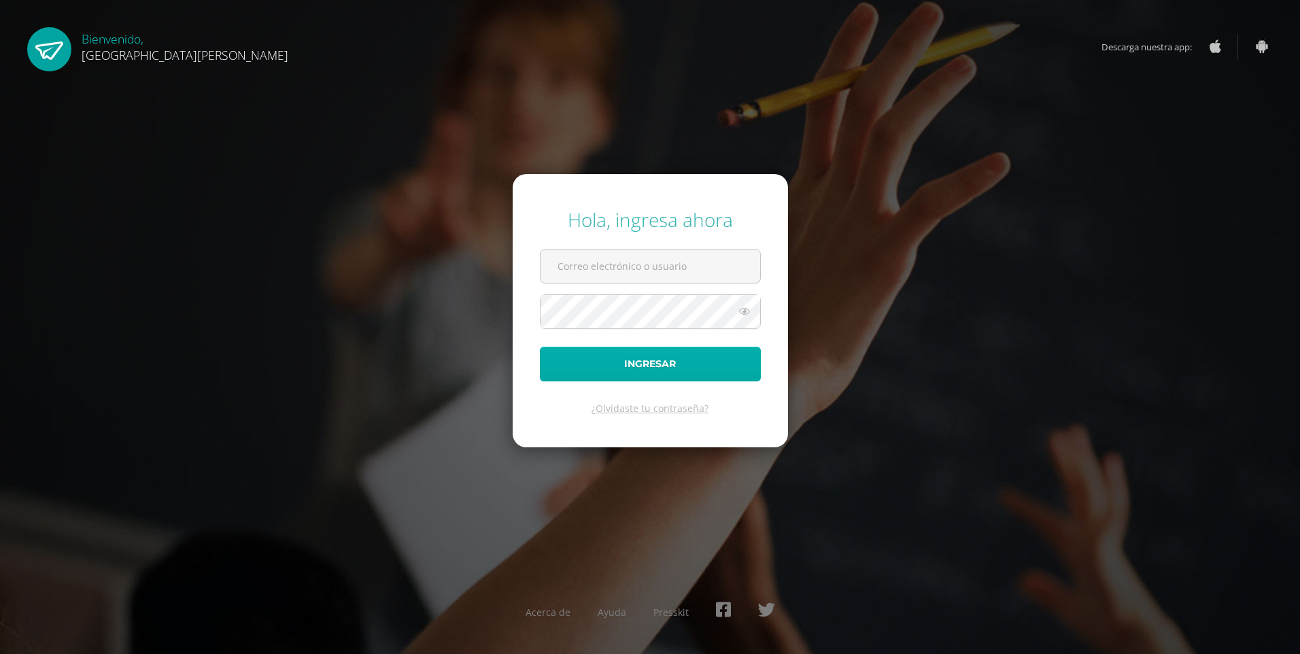
type input "202507@fatima.edoo.gt"
click at [718, 364] on button "Ingresar" at bounding box center [650, 364] width 221 height 35
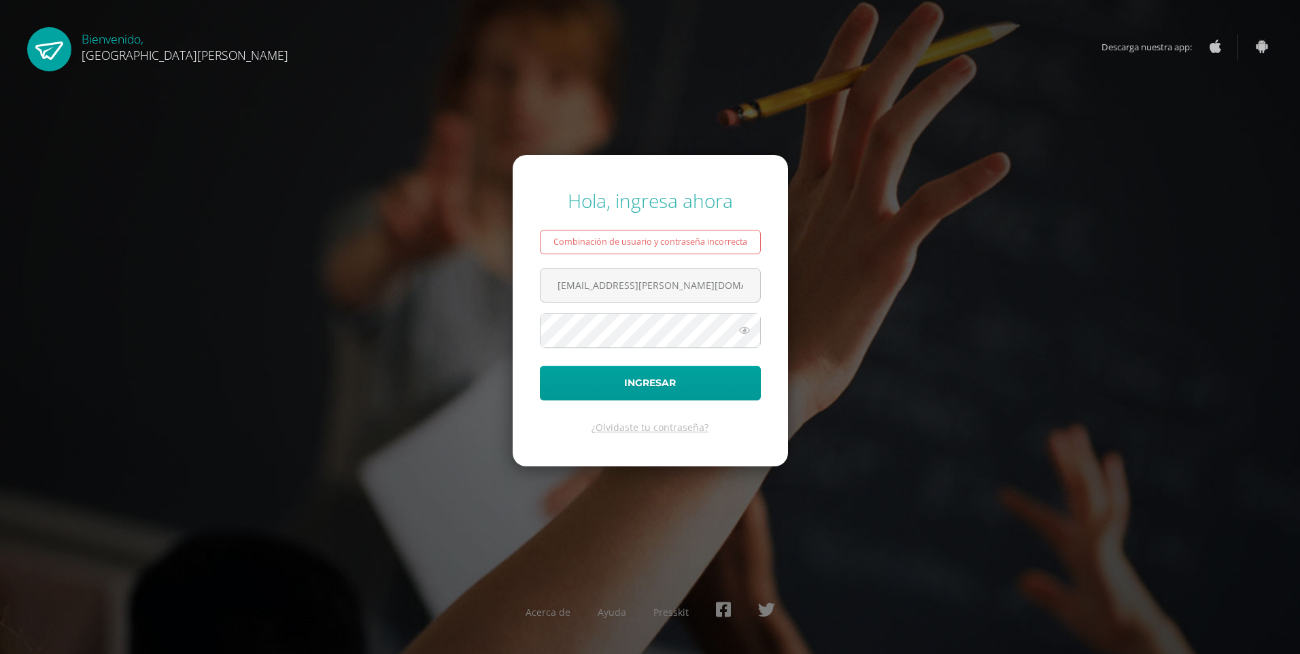
click at [746, 336] on icon at bounding box center [744, 330] width 18 height 16
click at [766, 300] on form "Hola, ingresa ahora Combinación de usuario y contraseña incorrecta 202507@fatim…" at bounding box center [650, 310] width 275 height 311
click at [678, 386] on button "Ingresar" at bounding box center [650, 383] width 221 height 35
click at [704, 290] on input "[EMAIL_ADDRESS][PERSON_NAME][DOMAIN_NAME]" at bounding box center [650, 285] width 220 height 33
click at [738, 434] on div "¿Olvidaste tu contraseña?" at bounding box center [650, 427] width 221 height 13
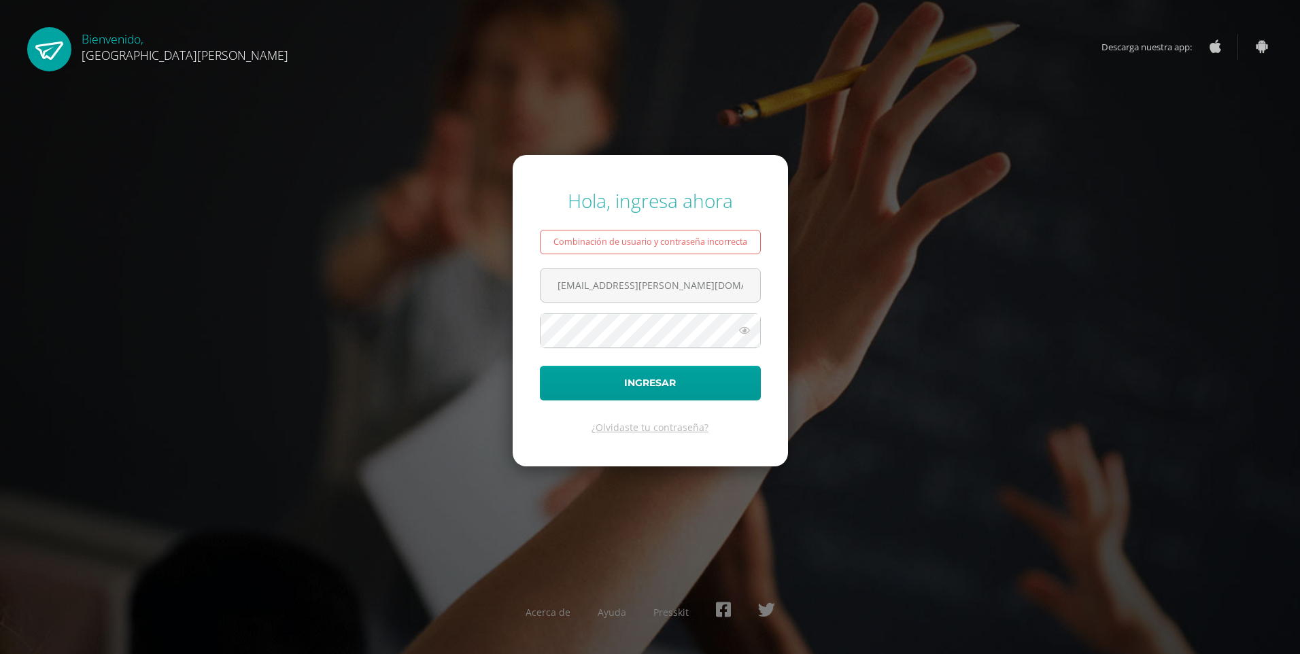
click at [743, 324] on icon at bounding box center [744, 330] width 18 height 16
click at [642, 384] on button "Ingresar" at bounding box center [650, 383] width 221 height 35
click at [655, 428] on link "¿Olvidaste tu contraseña?" at bounding box center [649, 427] width 117 height 13
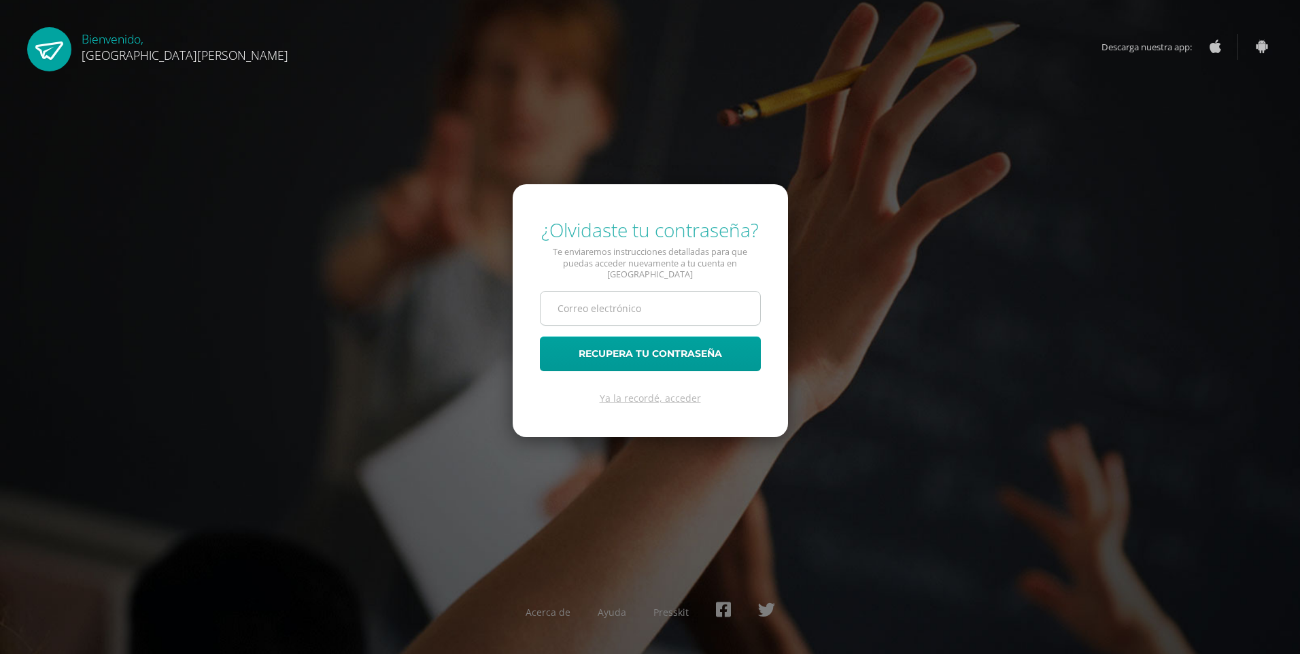
click at [627, 302] on input "text" at bounding box center [650, 308] width 220 height 33
type input "earc109@gmail.com"
click at [613, 348] on button "Recupera tu contraseña" at bounding box center [650, 353] width 221 height 35
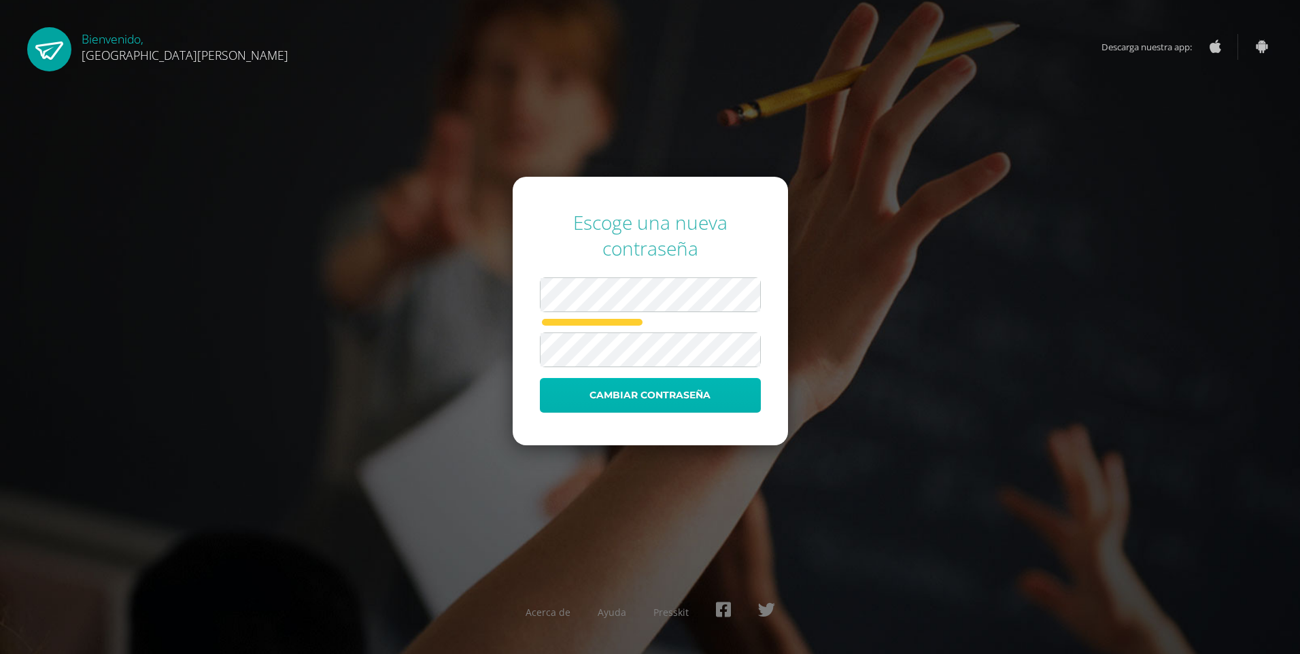
click at [611, 387] on button "Cambiar contraseña" at bounding box center [650, 395] width 221 height 35
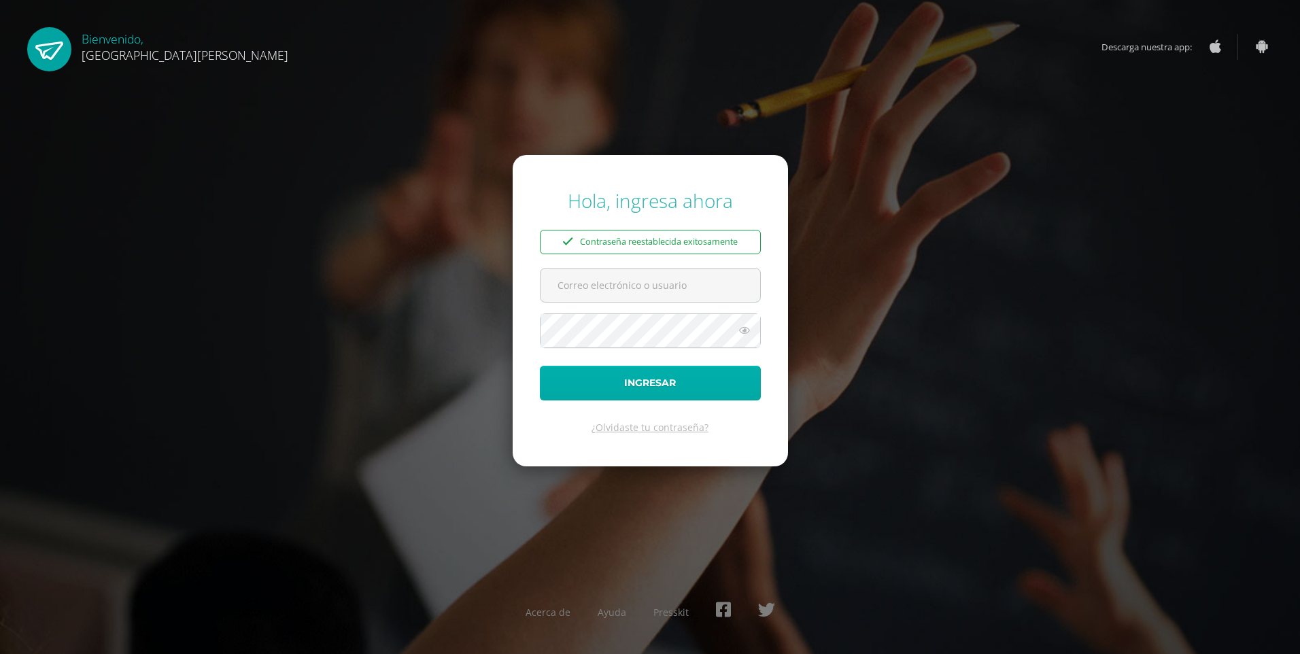
type input "202507@fatima.edoo.gt"
click at [668, 391] on button "Ingresar" at bounding box center [650, 383] width 221 height 35
click at [540, 366] on button "Ingresar" at bounding box center [650, 383] width 221 height 35
click at [697, 292] on input "[EMAIL_ADDRESS][PERSON_NAME][DOMAIN_NAME]" at bounding box center [650, 285] width 220 height 33
click at [549, 288] on input "[EMAIL_ADDRESS][PERSON_NAME][DOMAIN_NAME]" at bounding box center [650, 285] width 220 height 33
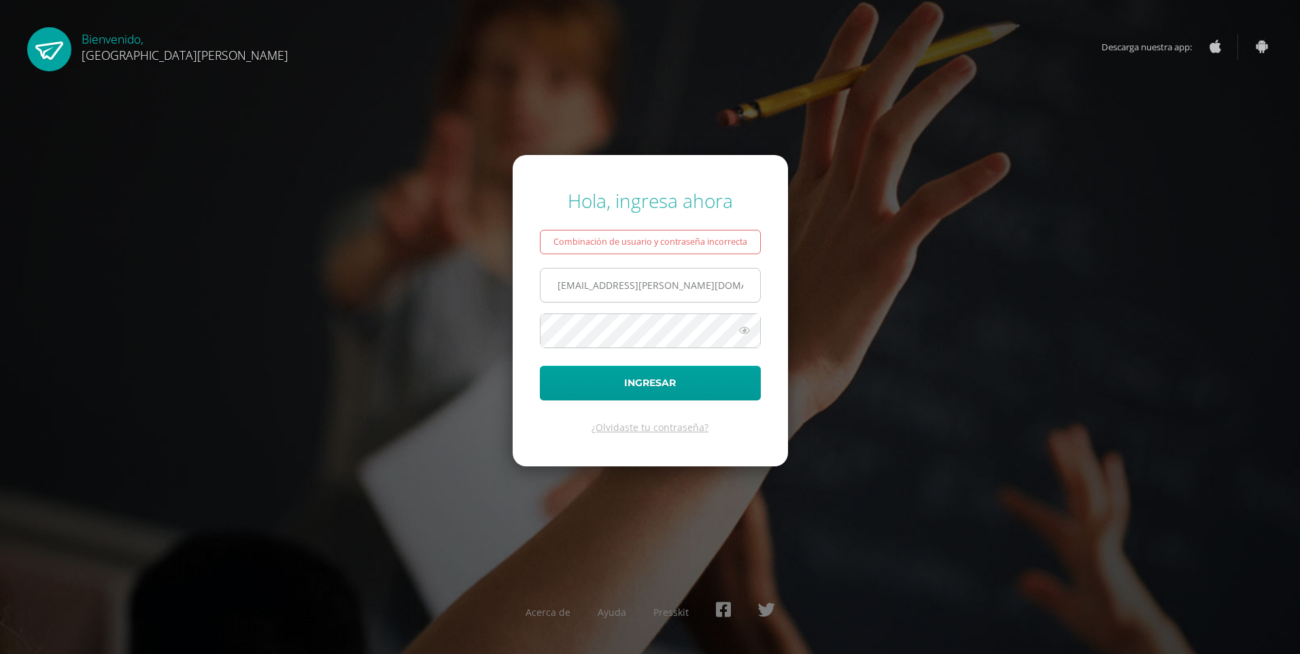
click at [540, 366] on button "Ingresar" at bounding box center [650, 383] width 221 height 35
click at [748, 328] on icon at bounding box center [744, 330] width 18 height 16
click at [675, 377] on button "Ingresar" at bounding box center [650, 383] width 221 height 35
click at [145, 46] on div "Bienvenido, [GEOGRAPHIC_DATA][PERSON_NAME]" at bounding box center [185, 45] width 207 height 36
click at [667, 423] on link "¿Olvidaste tu contraseña?" at bounding box center [649, 427] width 117 height 13
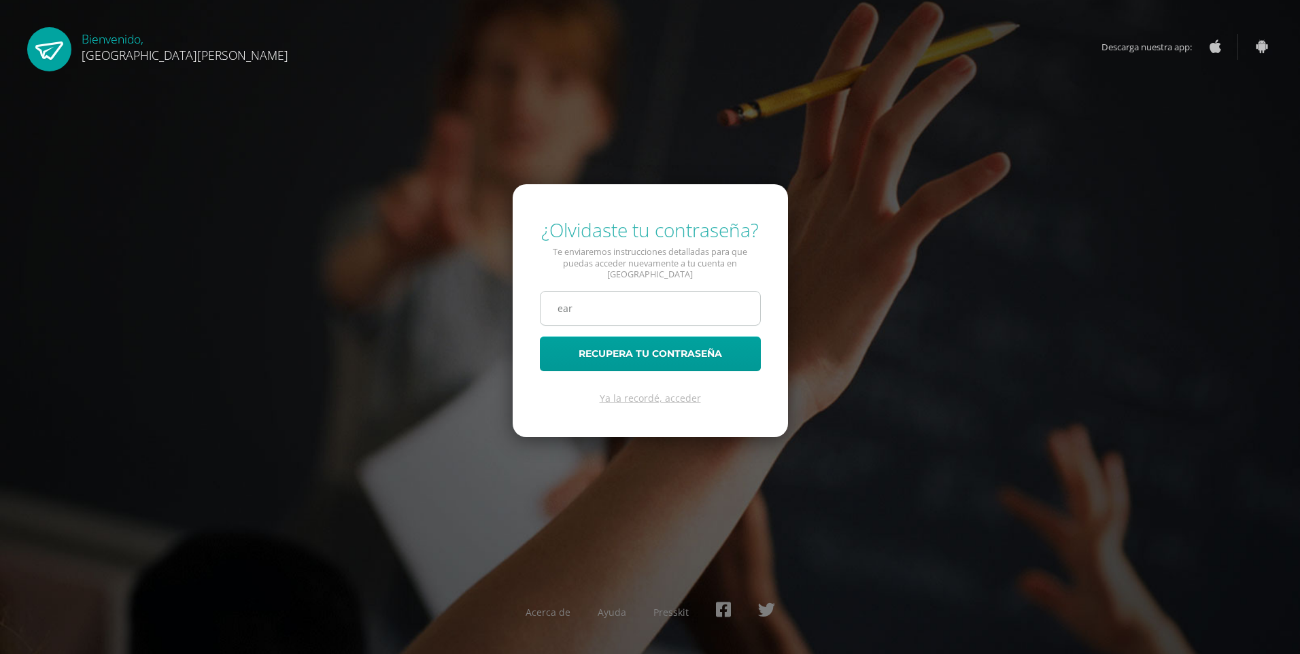
type input "earc109@gmail.com"
click at [608, 349] on button "Recupera tu contraseña" at bounding box center [650, 353] width 221 height 35
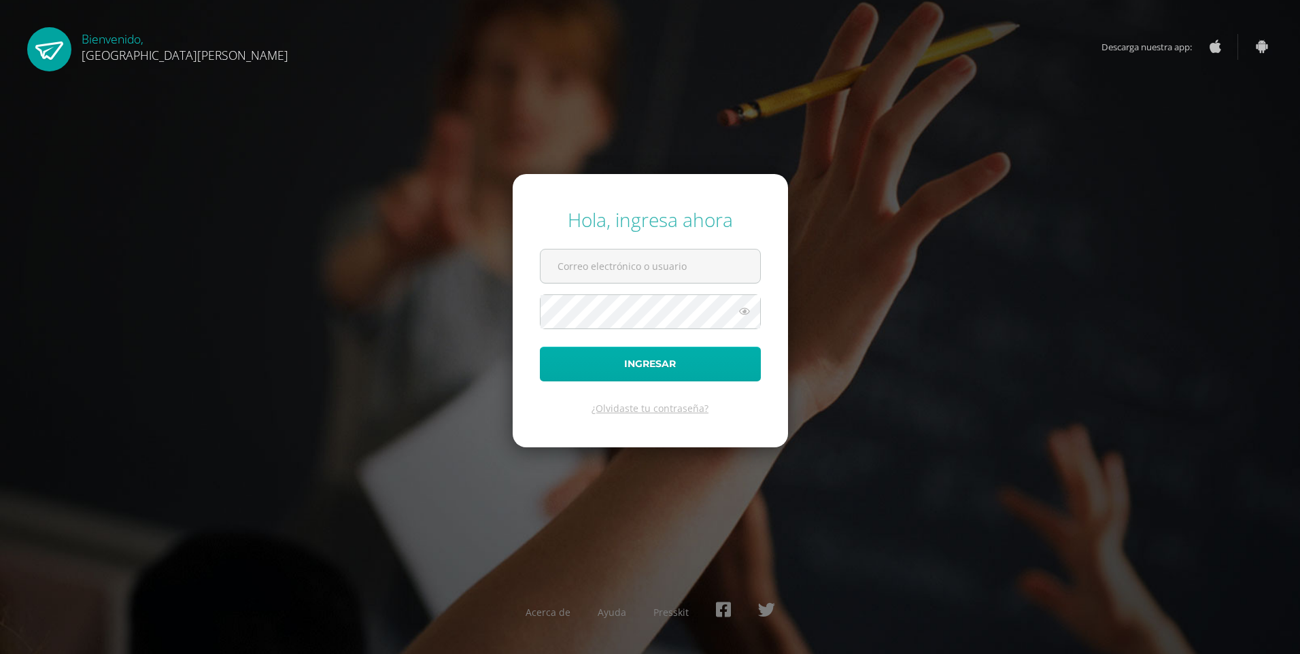
type input "[EMAIL_ADDRESS][PERSON_NAME][DOMAIN_NAME]"
click at [656, 356] on button "Ingresar" at bounding box center [650, 364] width 221 height 35
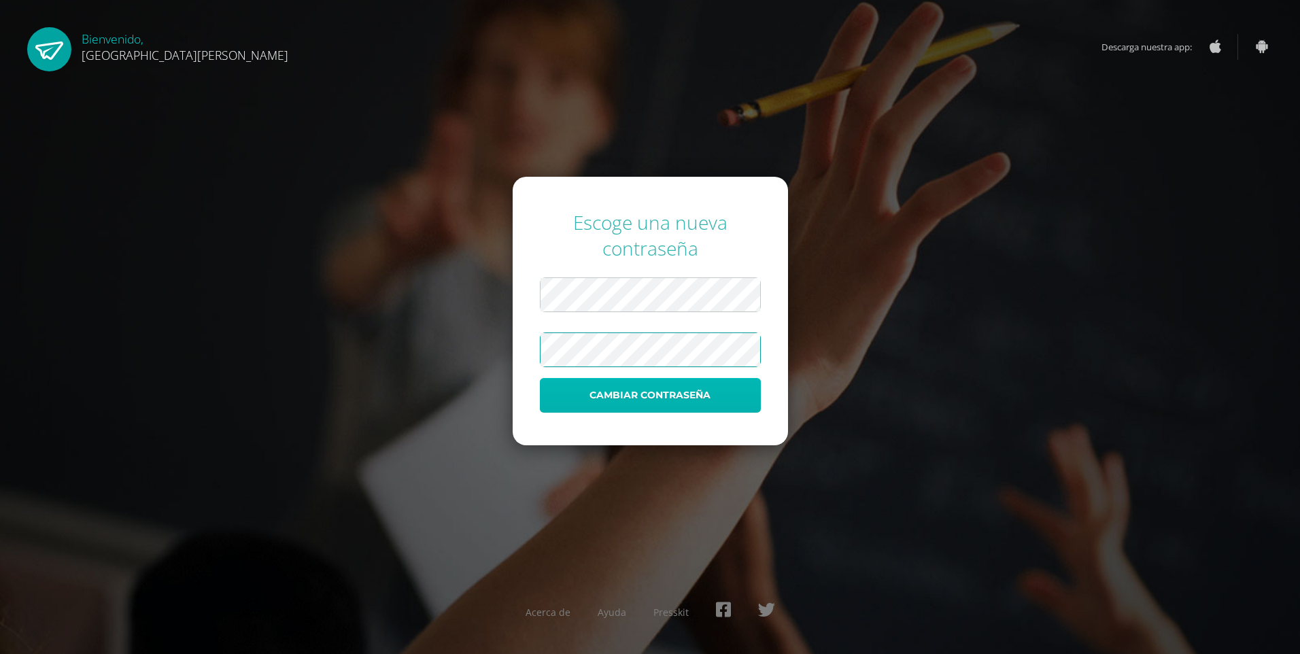
click at [550, 390] on button "Cambiar contraseña" at bounding box center [650, 395] width 221 height 35
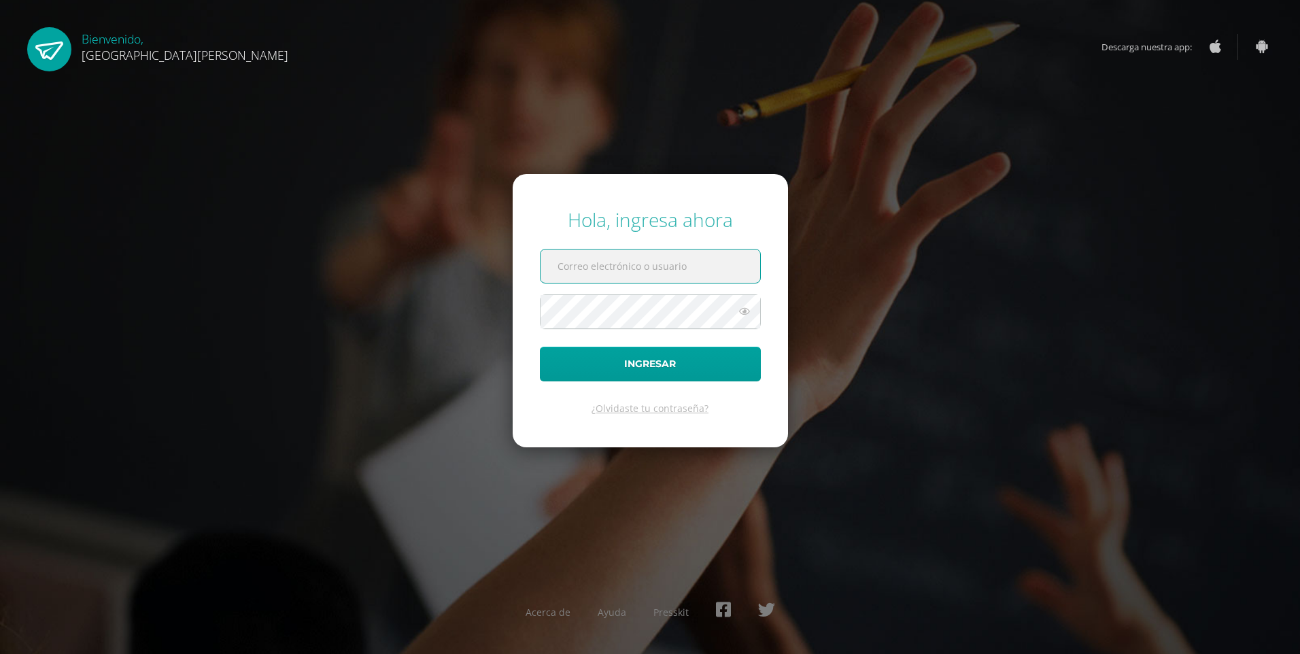
type input "202507@fatima.edoo.gt"
click at [540, 347] on button "Ingresar" at bounding box center [650, 364] width 221 height 35
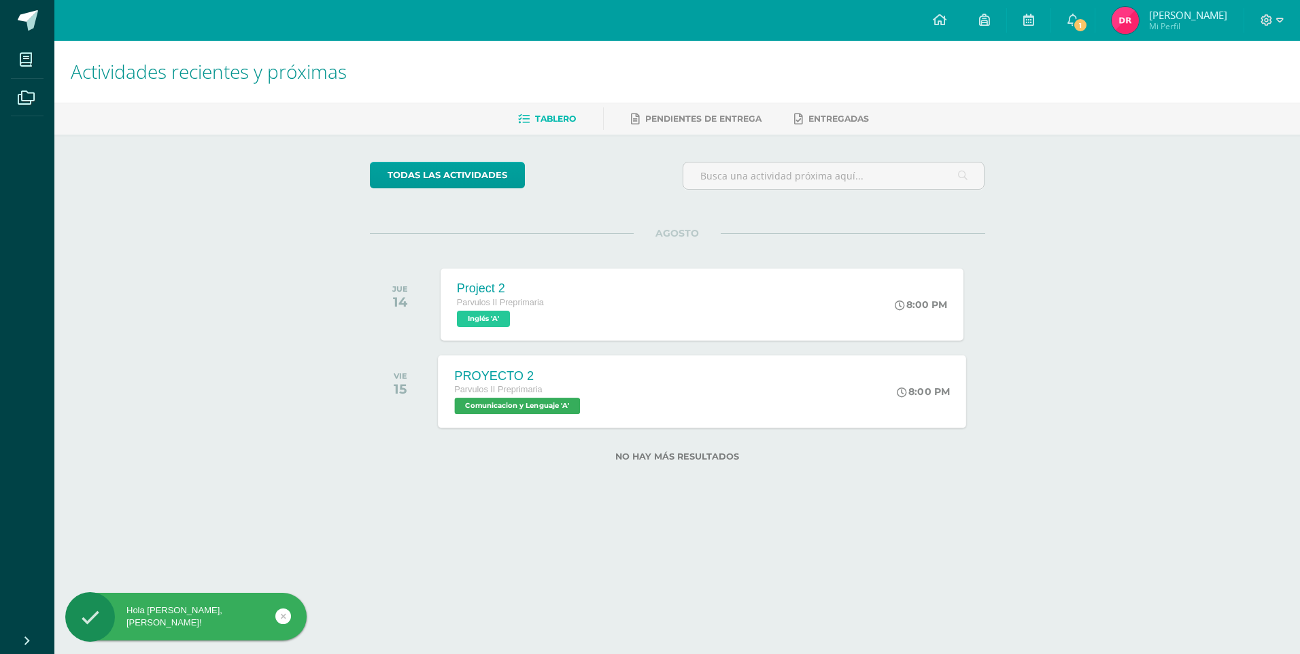
click at [624, 374] on div "PROYECTO 2 Parvulos II Preprimaria Comunicacion y Lenguaje 'A' 8:00 PM PROYECTO…" at bounding box center [702, 391] width 528 height 73
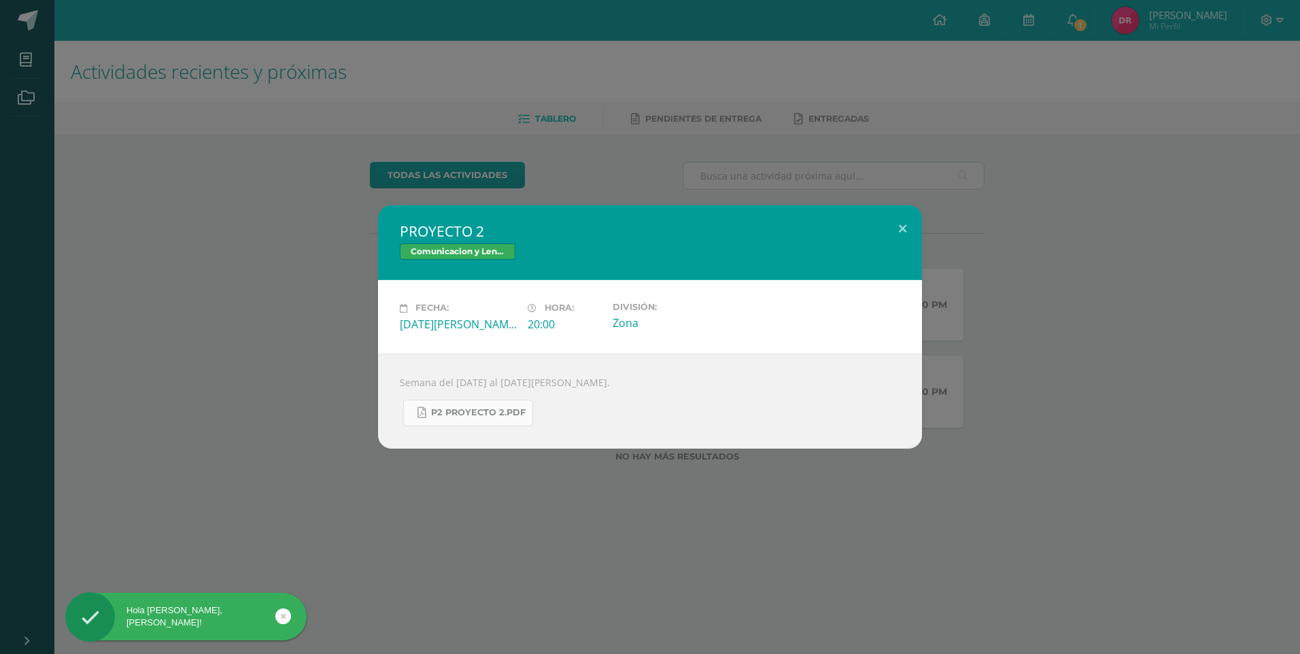
click at [507, 407] on span "P2 PROYECTO 2.pdf" at bounding box center [478, 412] width 94 height 11
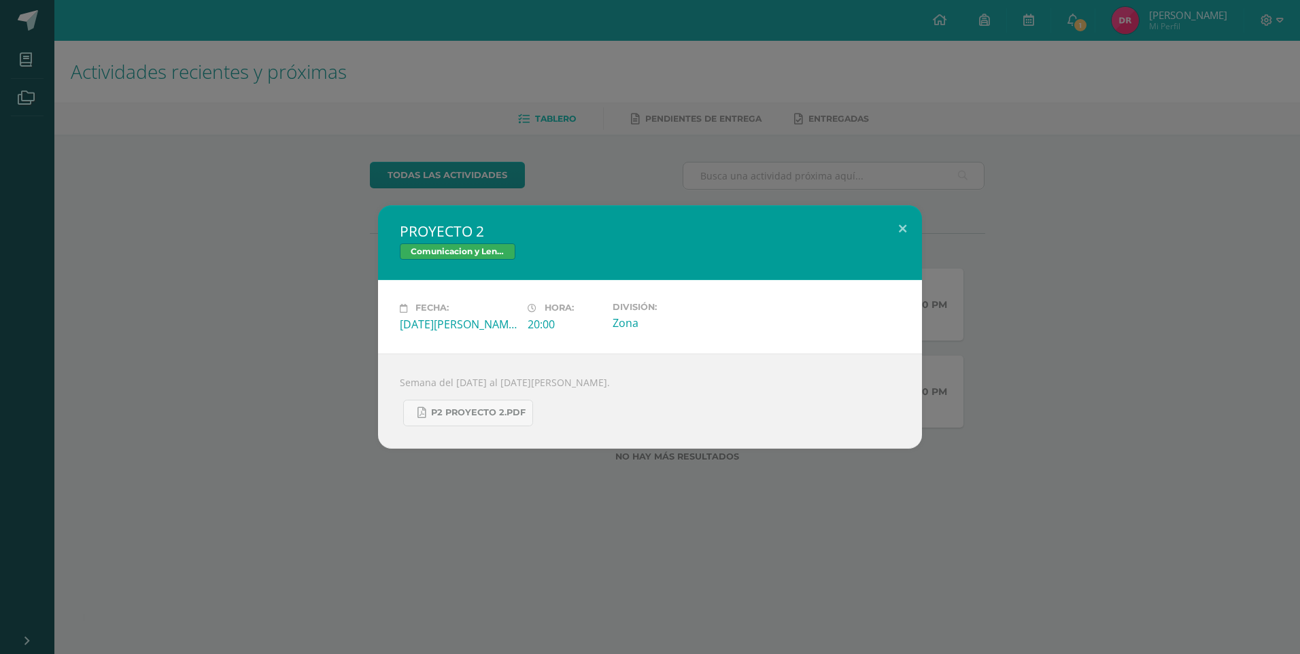
click at [310, 243] on div "PROYECTO 2 Comunicacion y Lenguaje Fecha: Viernes 15 de Agosto Hora: 20:00 Divi…" at bounding box center [649, 326] width 1289 height 243
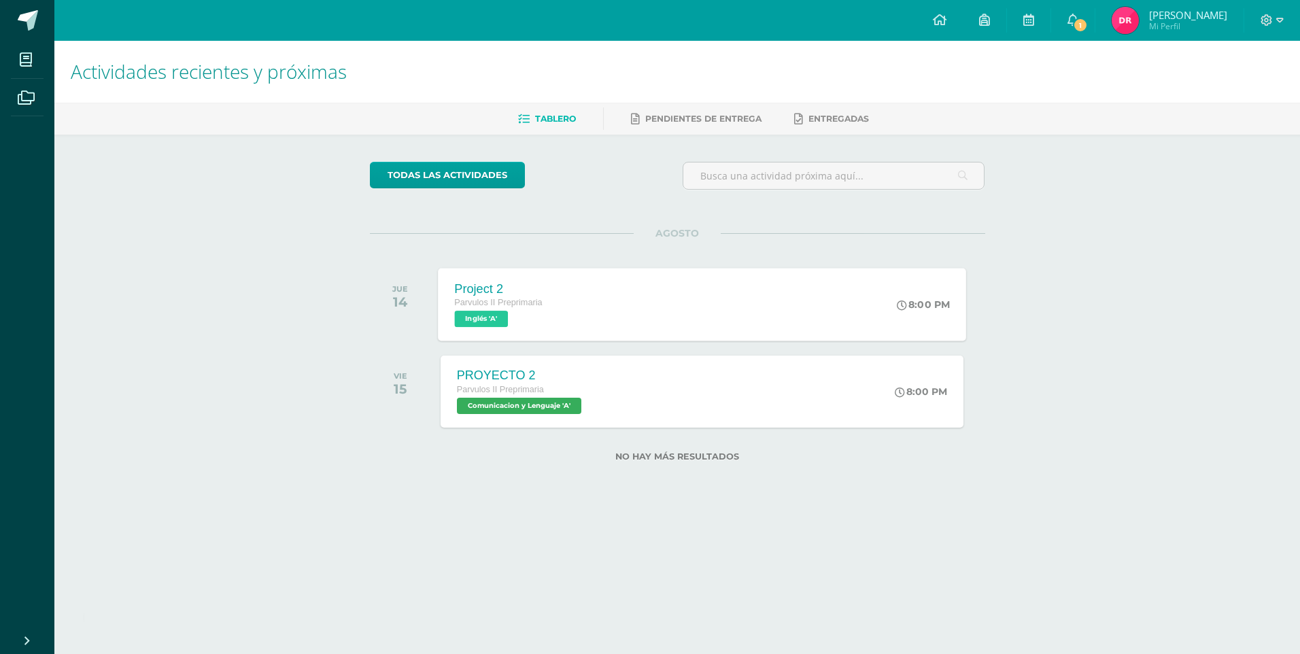
click at [494, 320] on span "Inglés 'A'" at bounding box center [481, 319] width 54 height 16
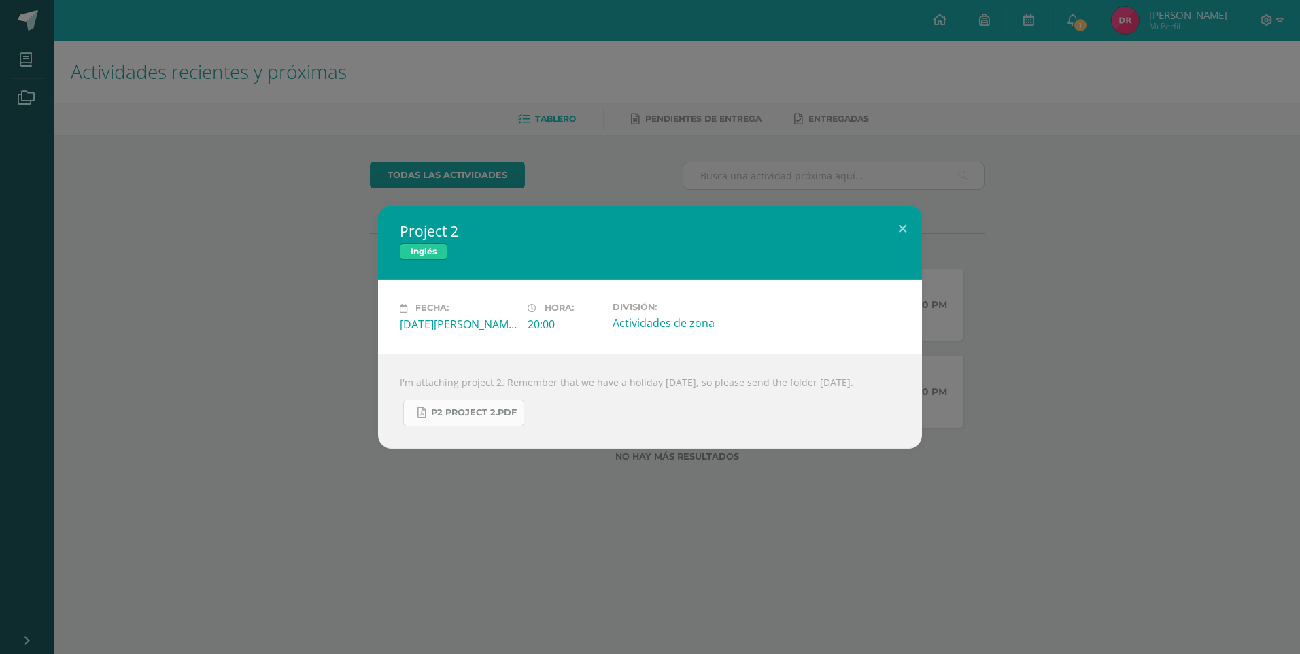
click at [455, 418] on span "P2 Project 2.pdf" at bounding box center [474, 412] width 86 height 11
click at [903, 219] on button at bounding box center [902, 228] width 39 height 46
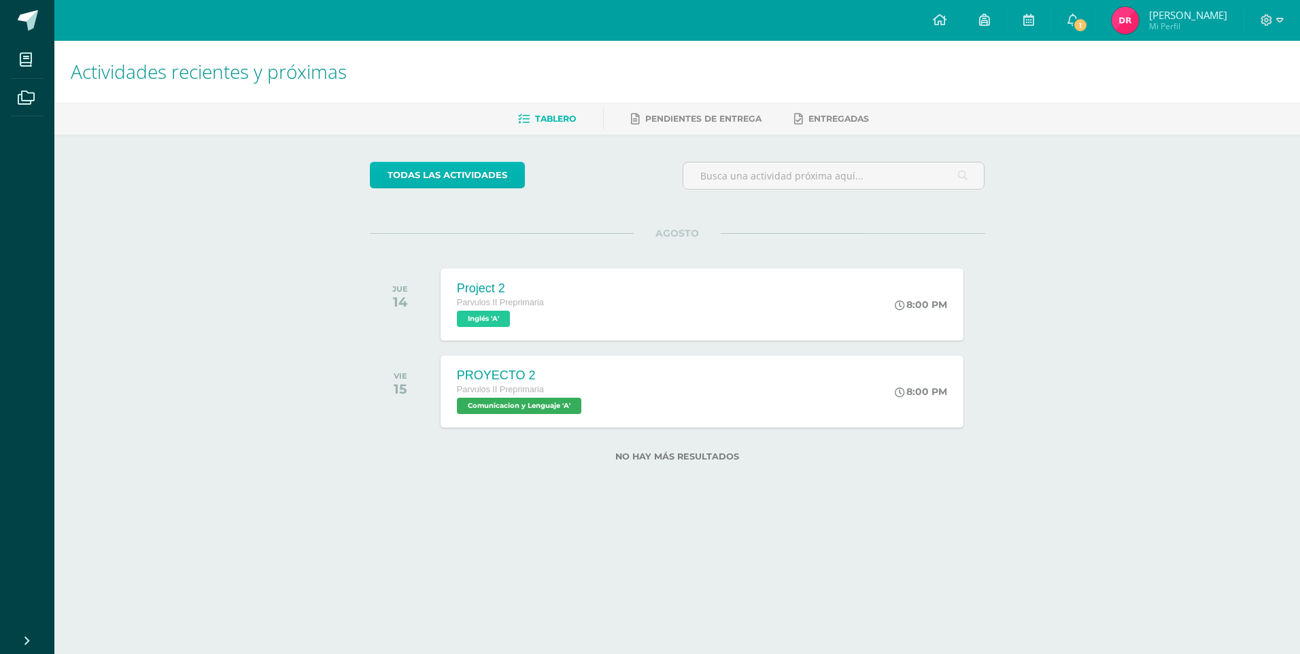
click at [466, 177] on link "todas las Actividades" at bounding box center [447, 175] width 155 height 27
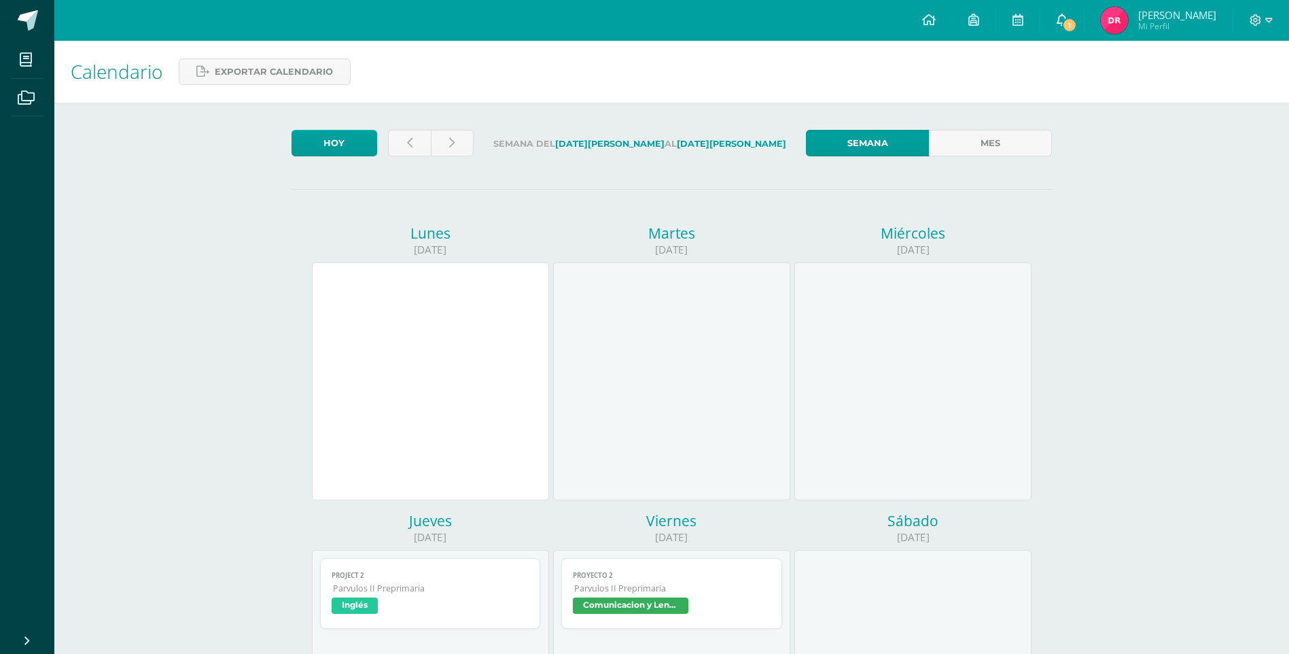
click at [1076, 28] on link "1" at bounding box center [1063, 20] width 44 height 41
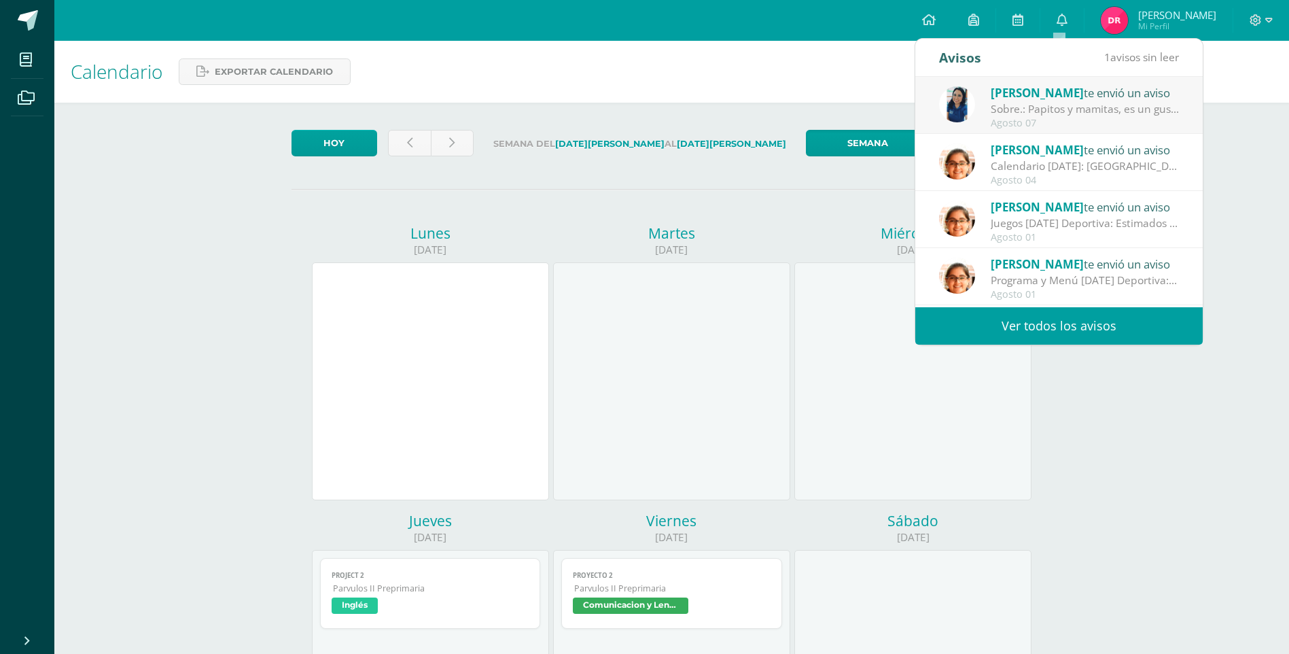
click at [1072, 107] on div "Sobre.: Papitos y mamitas, es un gusto saludarlos, deseando éxitos en sus labor…" at bounding box center [1085, 109] width 189 height 16
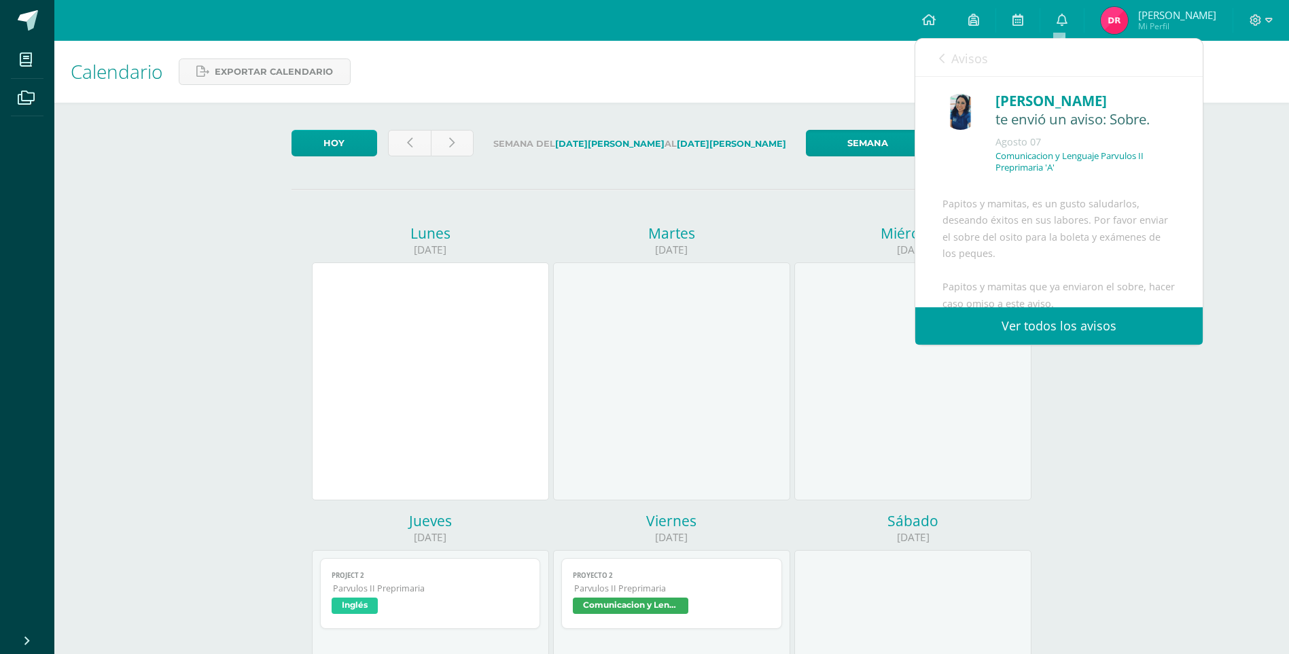
click at [1043, 325] on link "Ver todos los avisos" at bounding box center [1060, 325] width 288 height 37
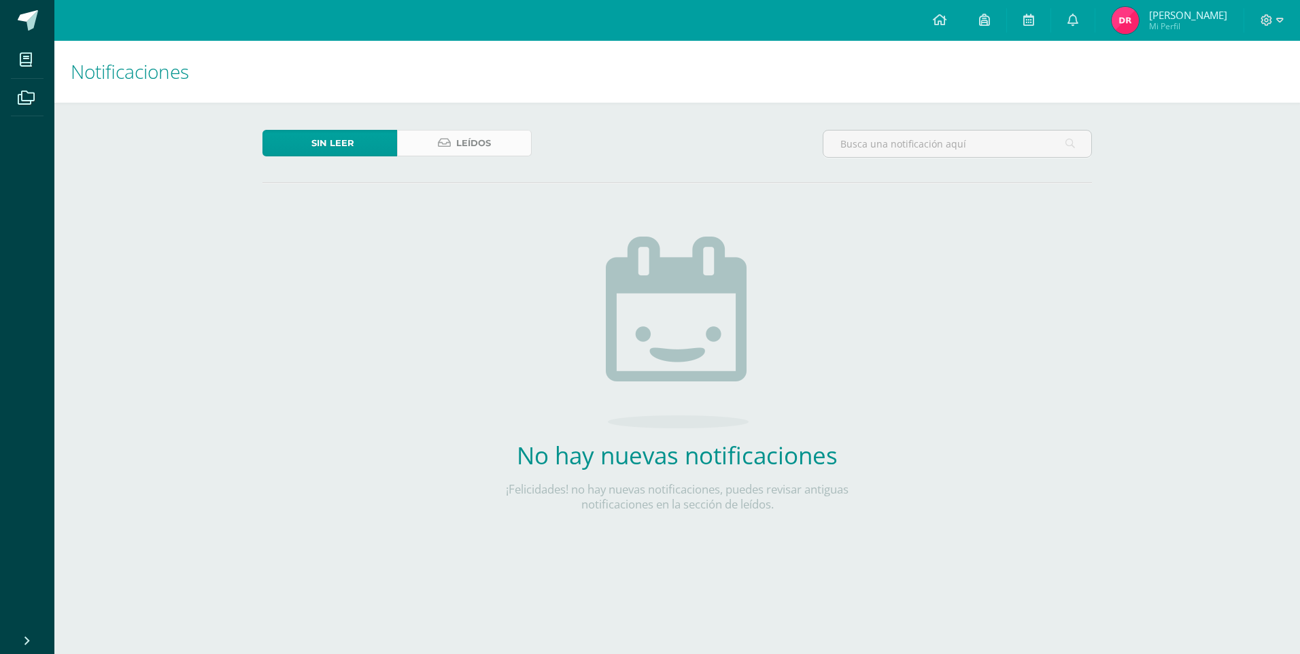
click at [448, 145] on icon at bounding box center [444, 143] width 13 height 12
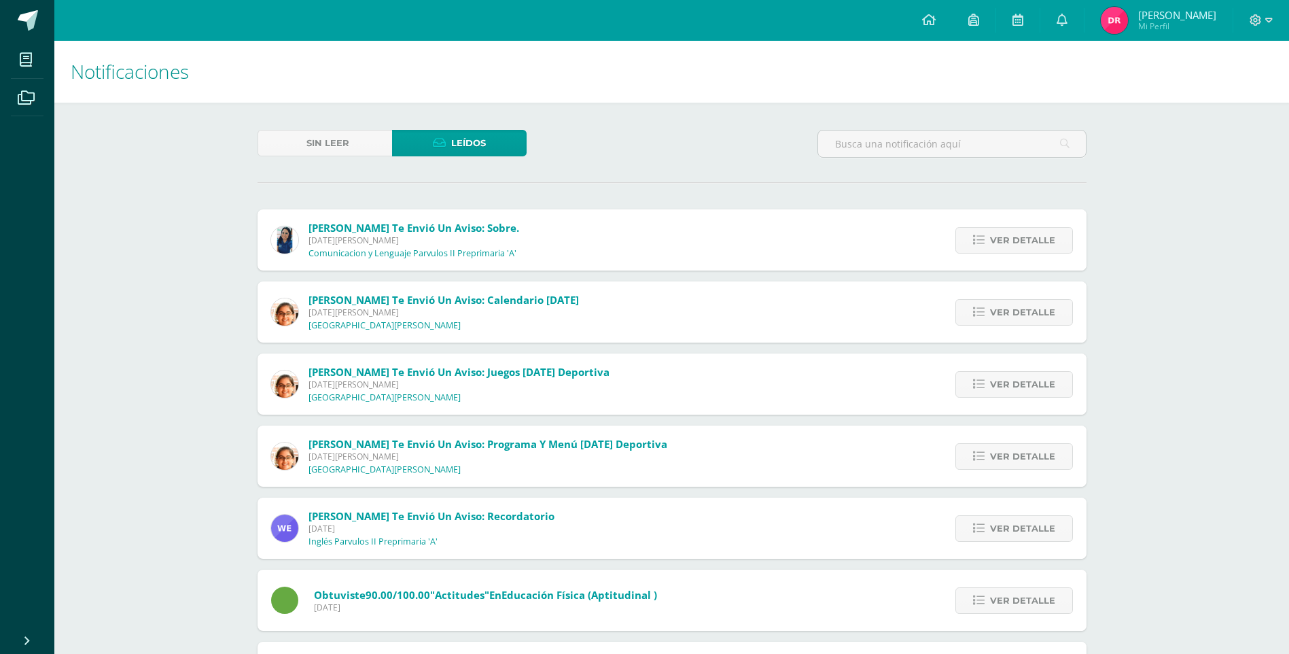
click at [414, 241] on span "[DATE][PERSON_NAME]" at bounding box center [414, 241] width 211 height 12
click at [1024, 239] on span "Ver detalle" at bounding box center [1022, 240] width 65 height 25
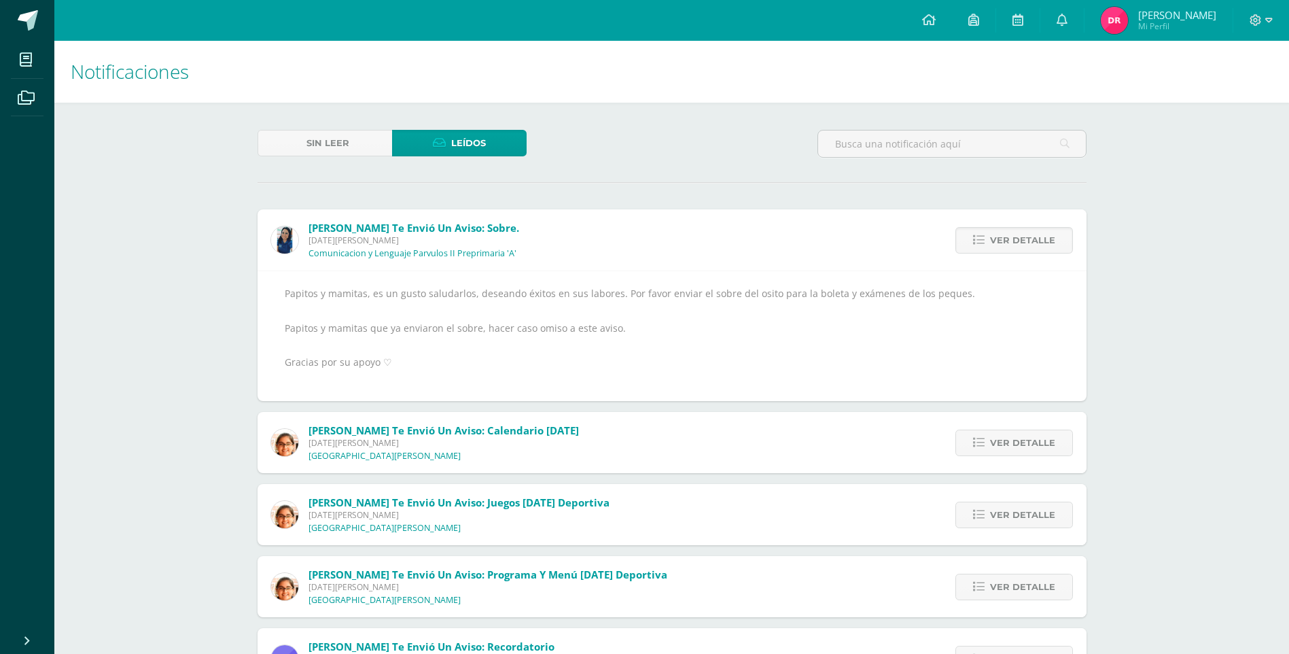
scroll to position [68, 0]
